Goal: Information Seeking & Learning: Learn about a topic

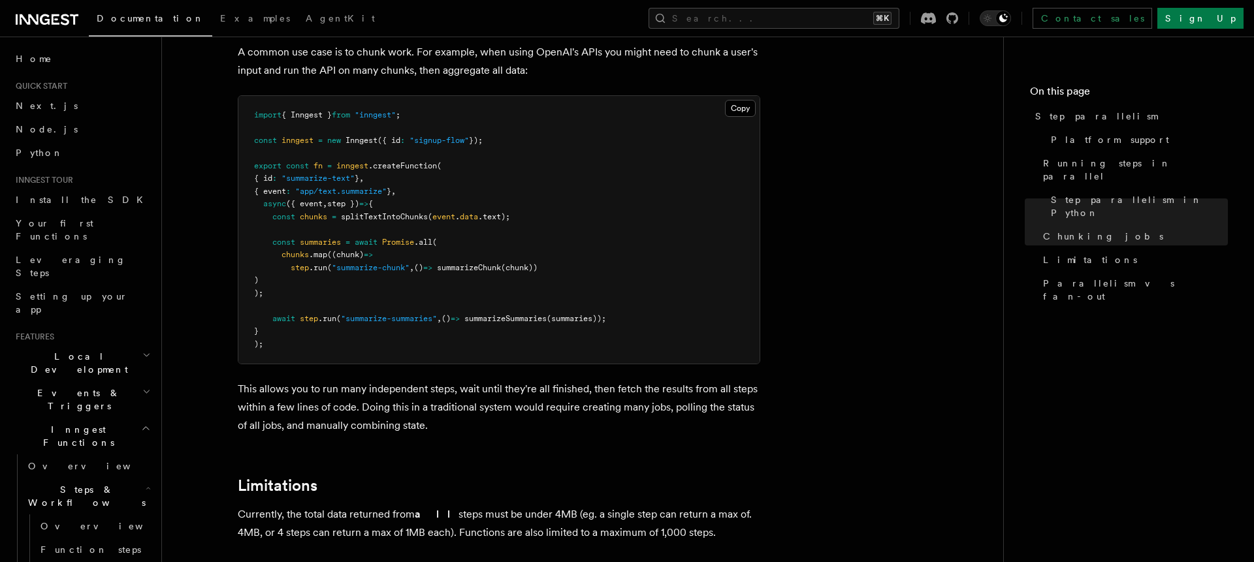
scroll to position [265, 0]
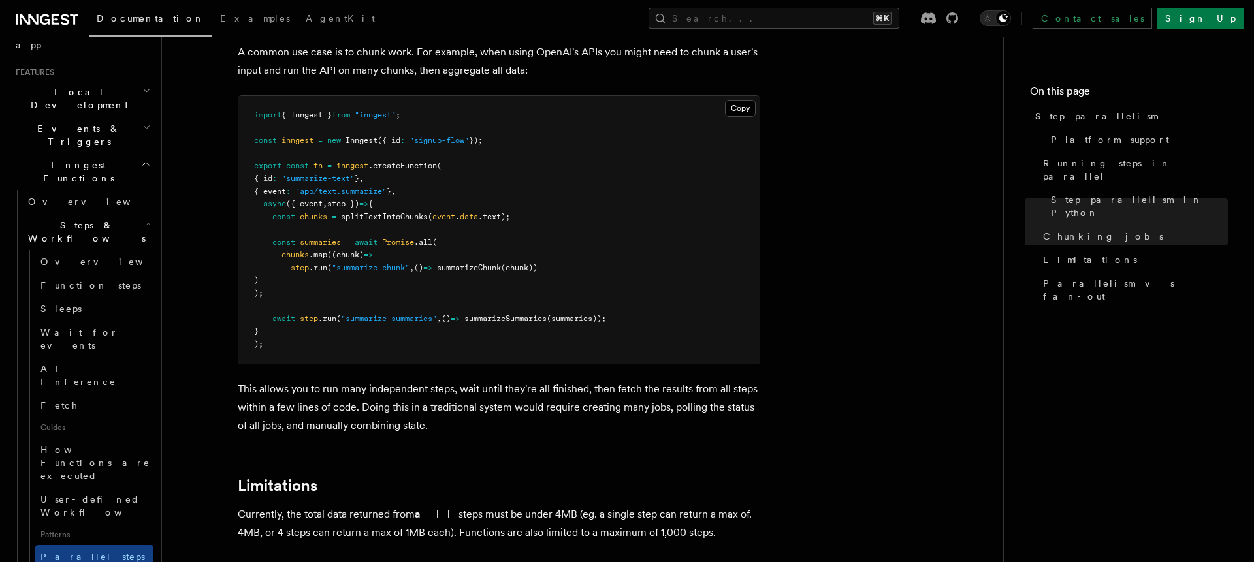
click at [102, 274] on link "Function steps" at bounding box center [94, 286] width 118 height 24
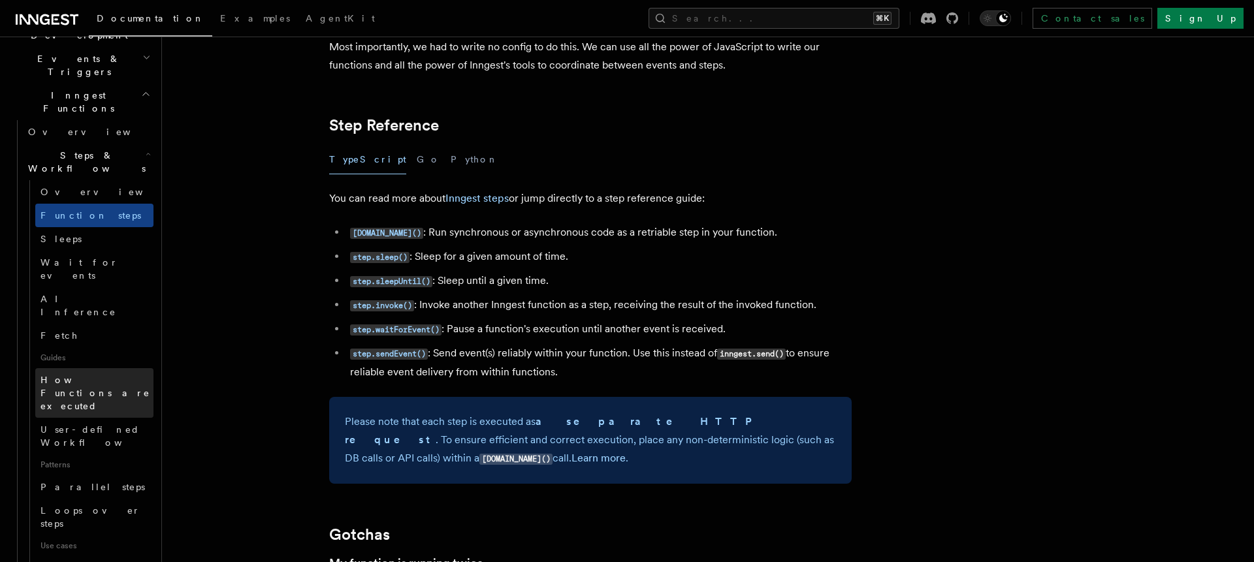
scroll to position [353, 0]
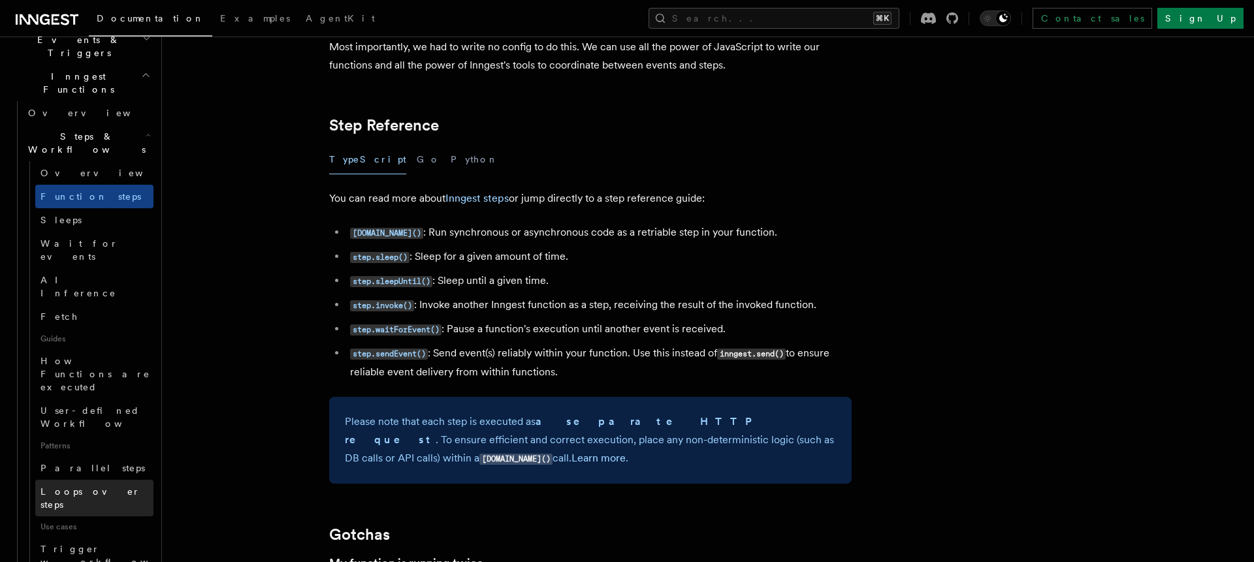
click at [102, 487] on span "Loops over steps" at bounding box center [90, 499] width 100 height 24
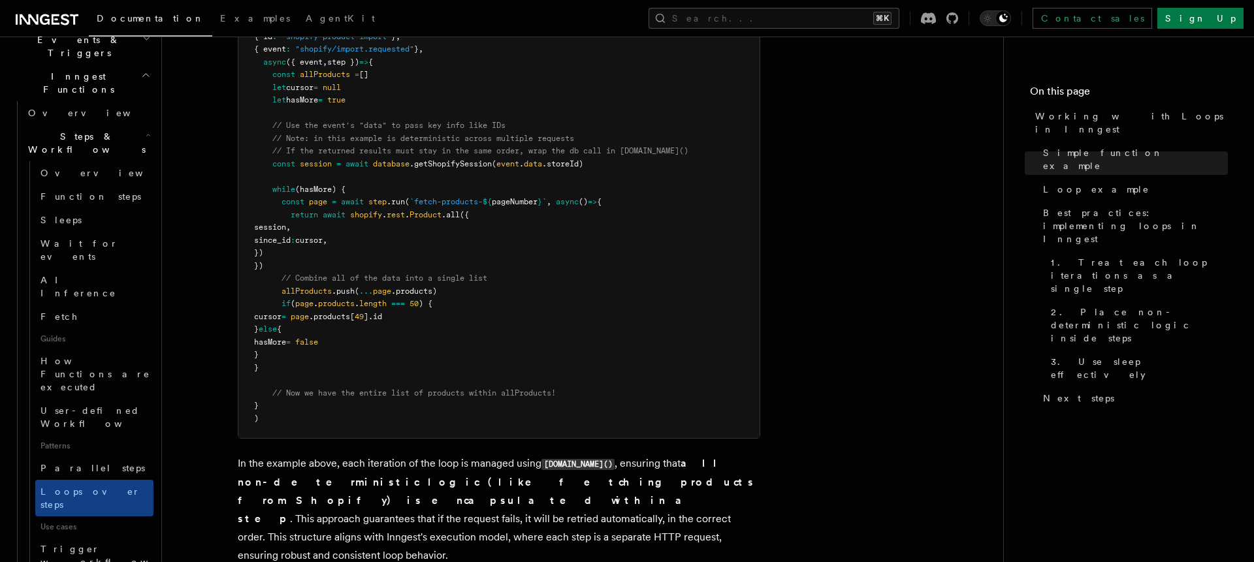
scroll to position [1391, 0]
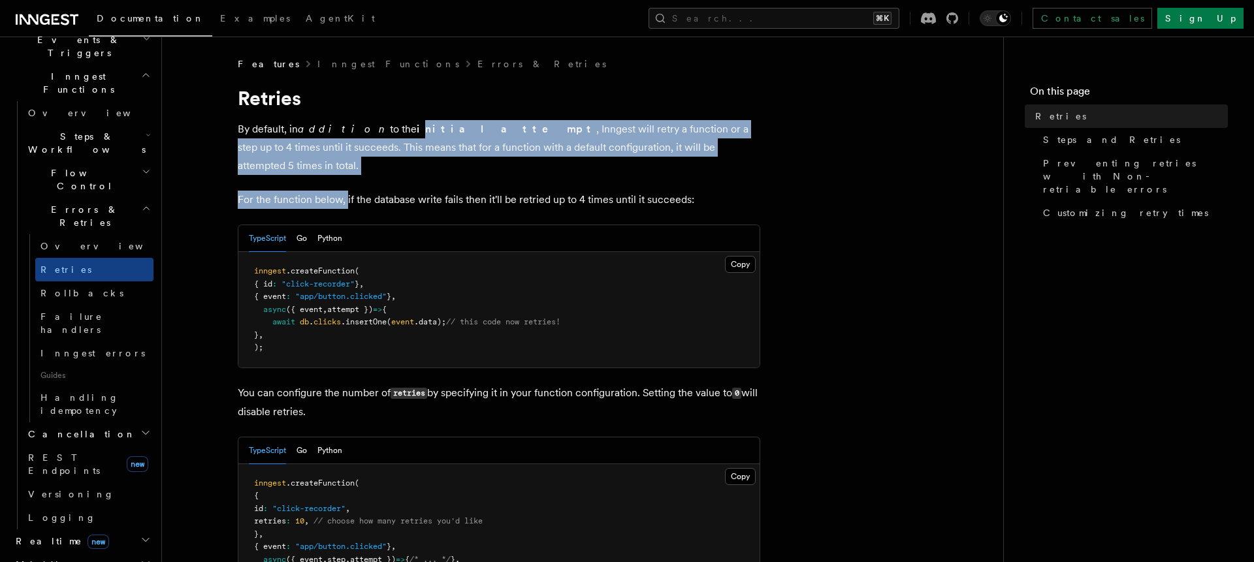
drag, startPoint x: 372, startPoint y: 129, endPoint x: 348, endPoint y: 176, distance: 52.6
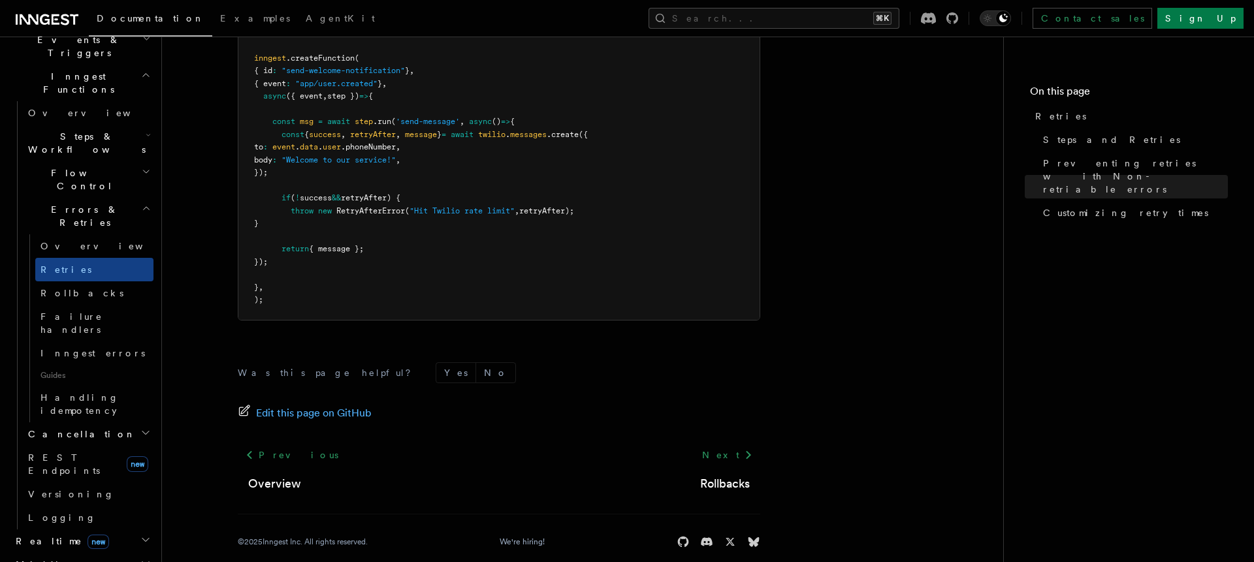
scroll to position [1915, 0]
